Goal: Task Accomplishment & Management: Use online tool/utility

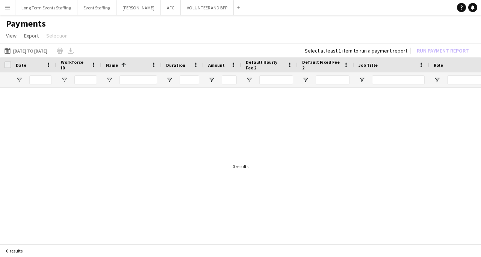
click at [9, 6] on app-icon "Menu" at bounding box center [8, 8] width 6 height 6
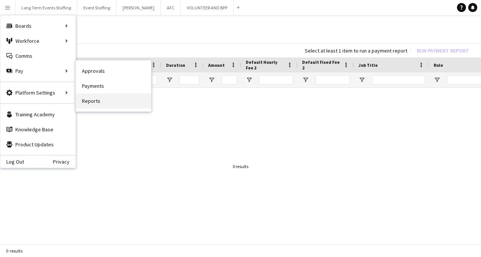
click at [87, 101] on link "Reports" at bounding box center [113, 101] width 75 height 15
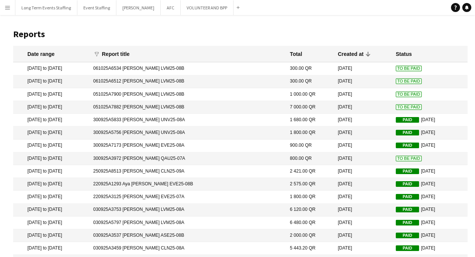
click at [396, 106] on span "To Be Paid" at bounding box center [409, 107] width 26 height 6
click at [396, 108] on span "To Be Paid" at bounding box center [409, 107] width 26 height 6
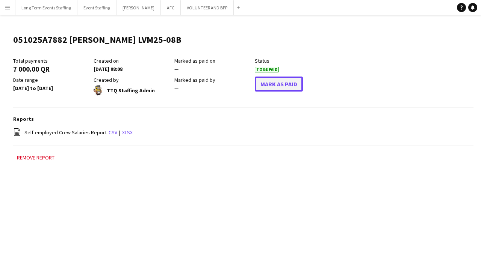
click at [290, 90] on button "Mark As Paid" at bounding box center [279, 84] width 48 height 15
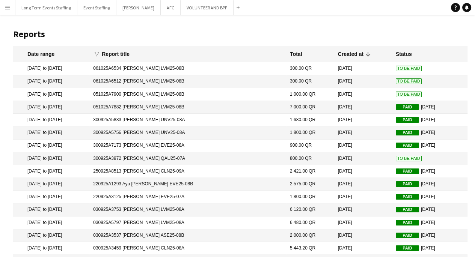
click at [396, 92] on span "To Be Paid" at bounding box center [409, 95] width 26 height 6
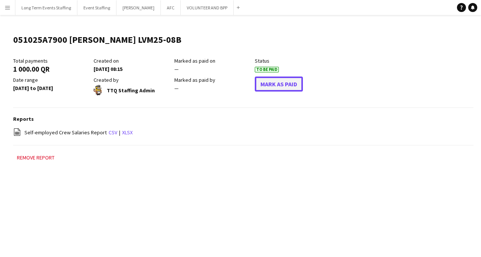
click at [266, 85] on button "Mark As Paid" at bounding box center [279, 84] width 48 height 15
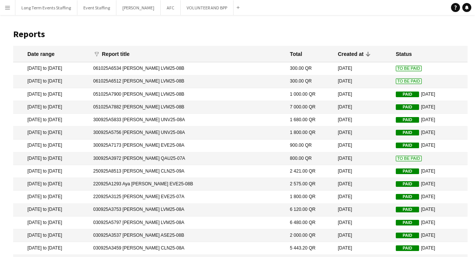
click at [396, 80] on span "To Be Paid" at bounding box center [409, 82] width 26 height 6
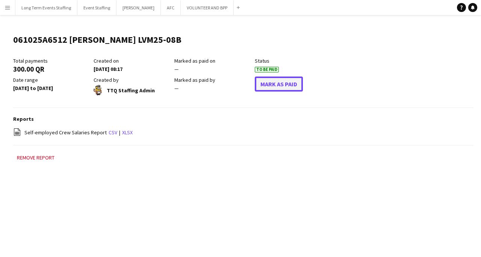
click at [291, 85] on button "Mark As Paid" at bounding box center [279, 84] width 48 height 15
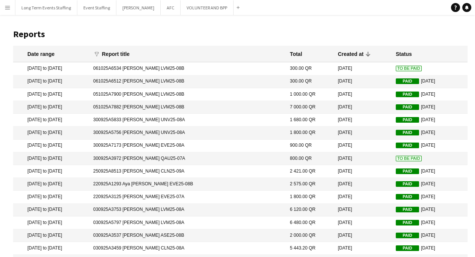
click at [398, 68] on span "To Be Paid" at bounding box center [409, 69] width 26 height 6
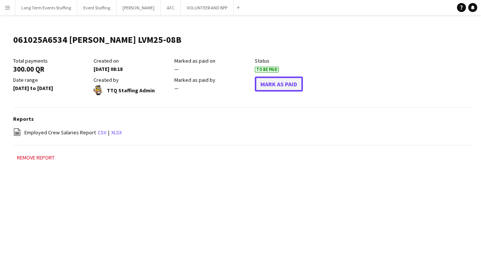
click at [268, 83] on button "Mark As Paid" at bounding box center [279, 84] width 48 height 15
